Goal: Information Seeking & Learning: Learn about a topic

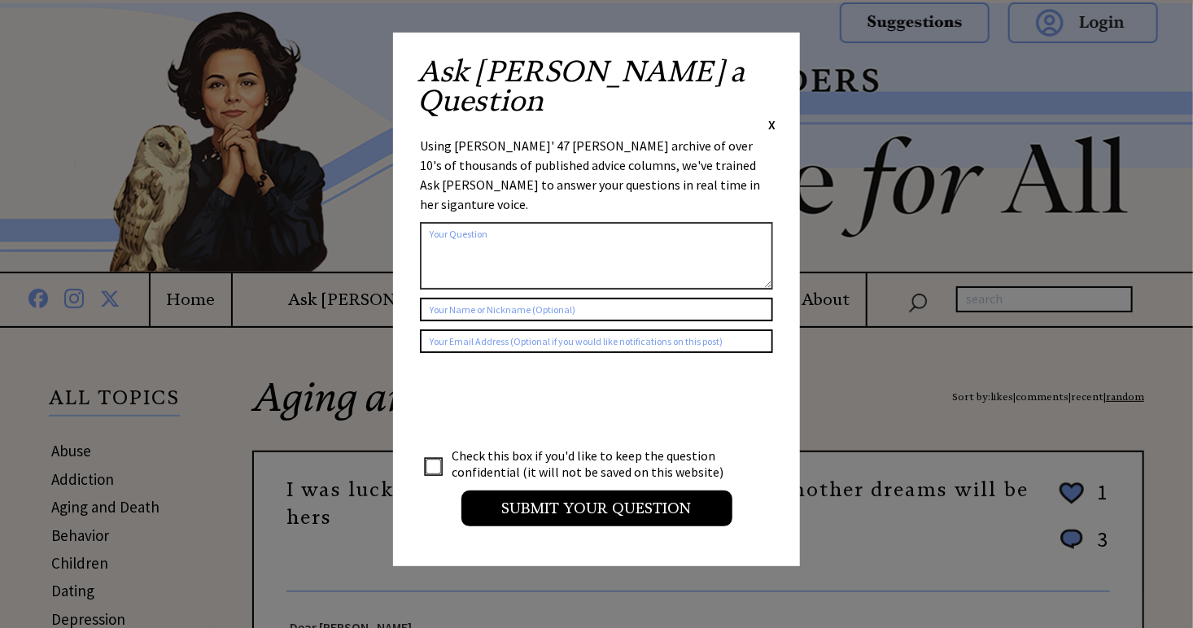
click at [775, 68] on div "Ask Ann a Question X Using Ann Landers' 47 vear archive of over 10's of thousan…" at bounding box center [596, 300] width 407 height 534
click at [772, 116] on span "X" at bounding box center [771, 124] width 7 height 16
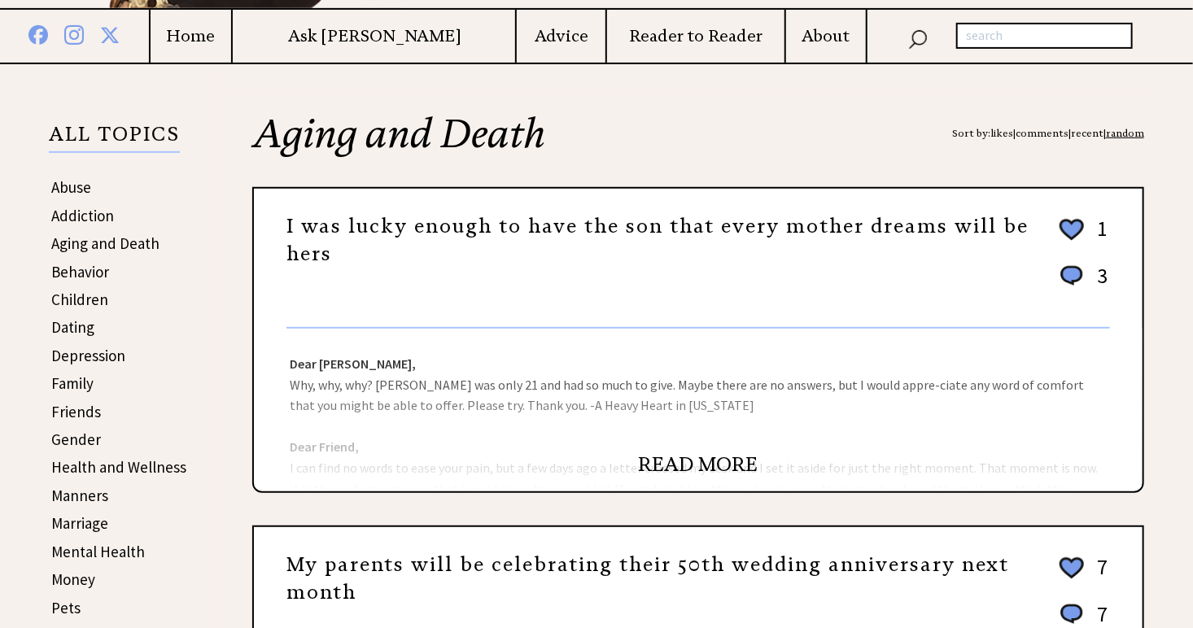
scroll to position [230, 0]
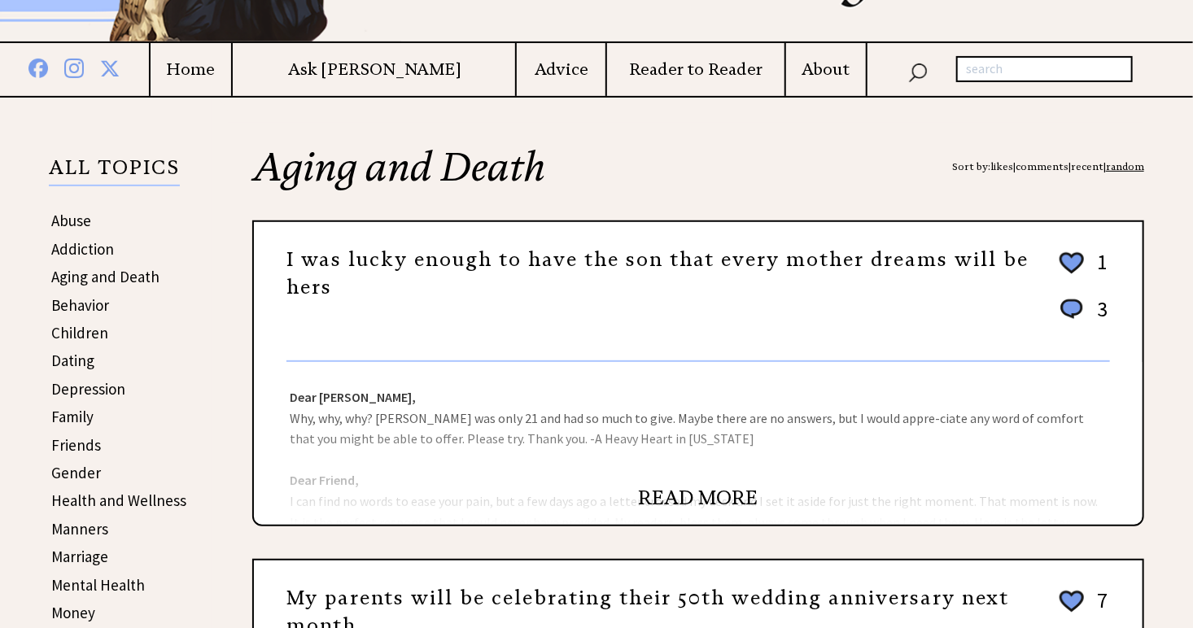
click at [1090, 167] on link "recent" at bounding box center [1087, 166] width 33 height 12
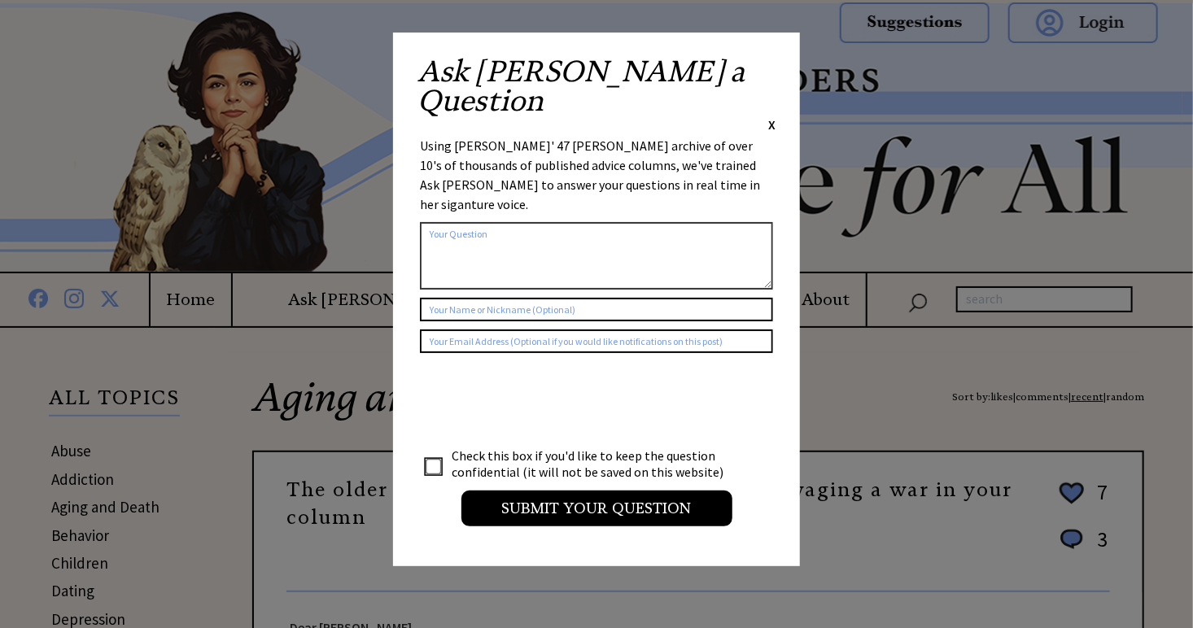
click at [773, 116] on span "X" at bounding box center [771, 124] width 7 height 16
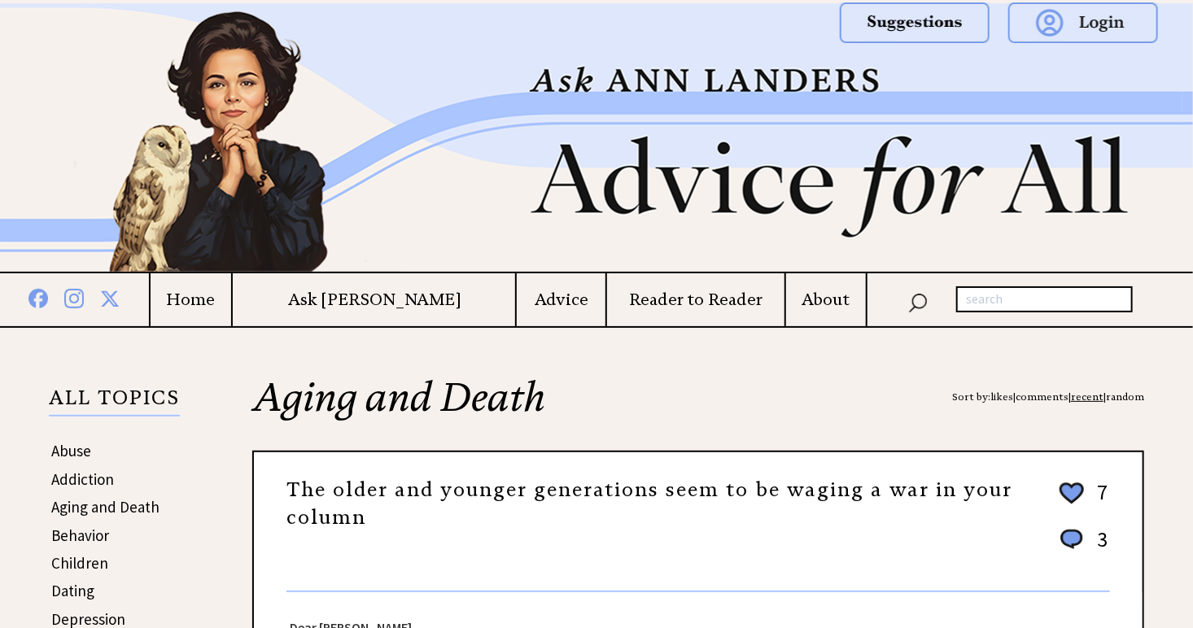
click at [516, 487] on link "The older and younger generations seem to be waging a war in your column" at bounding box center [649, 504] width 726 height 52
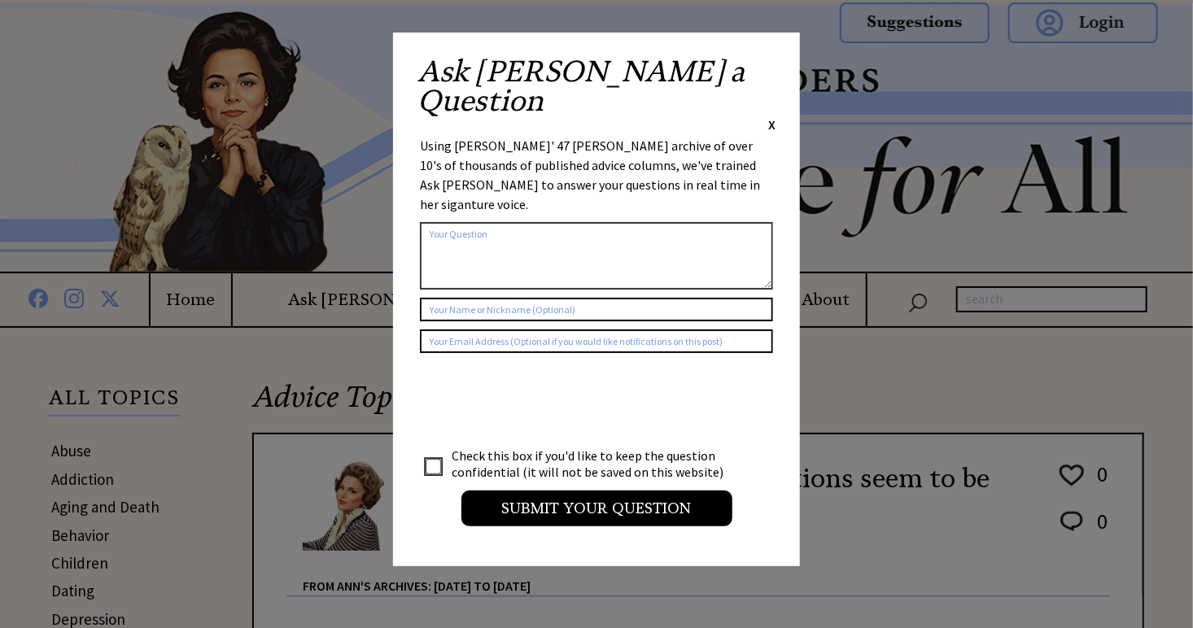
click at [766, 71] on div "Ask Ann a Question X" at bounding box center [596, 95] width 358 height 76
click at [772, 116] on span "X" at bounding box center [771, 124] width 7 height 16
